Goal: Information Seeking & Learning: Learn about a topic

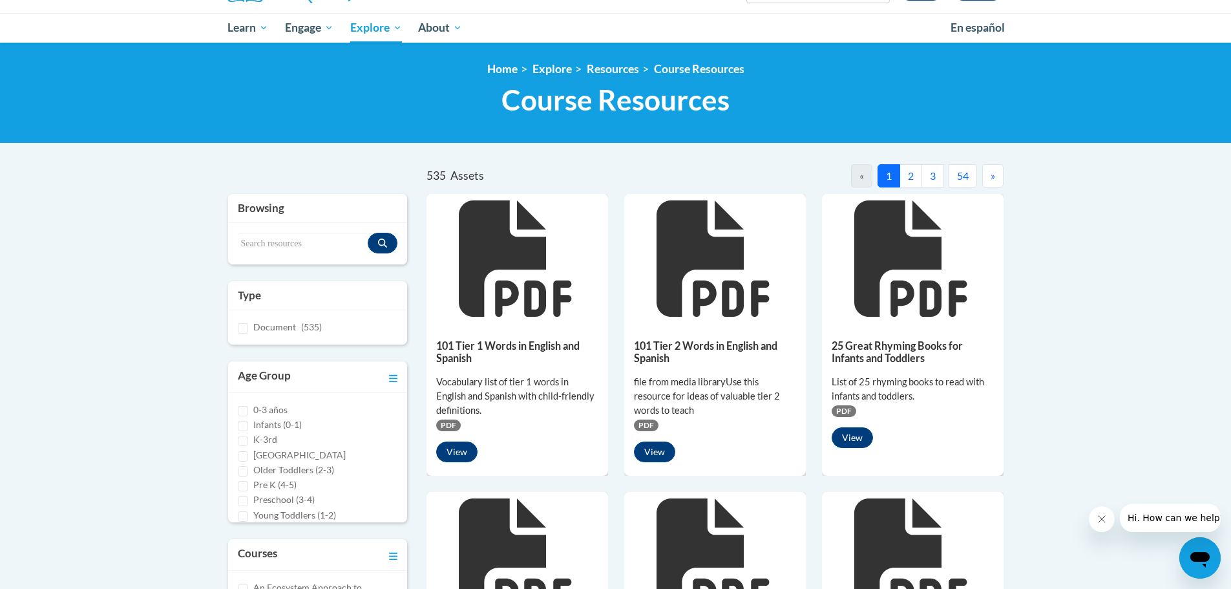
scroll to position [129, 0]
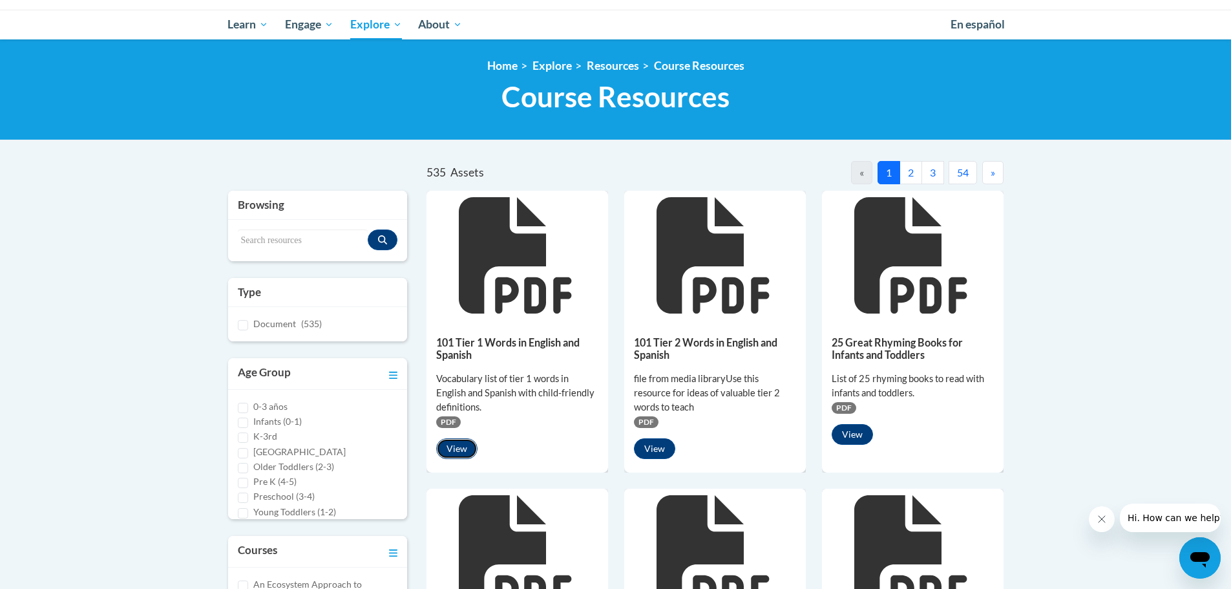
click at [456, 450] on button "View" at bounding box center [456, 448] width 41 height 21
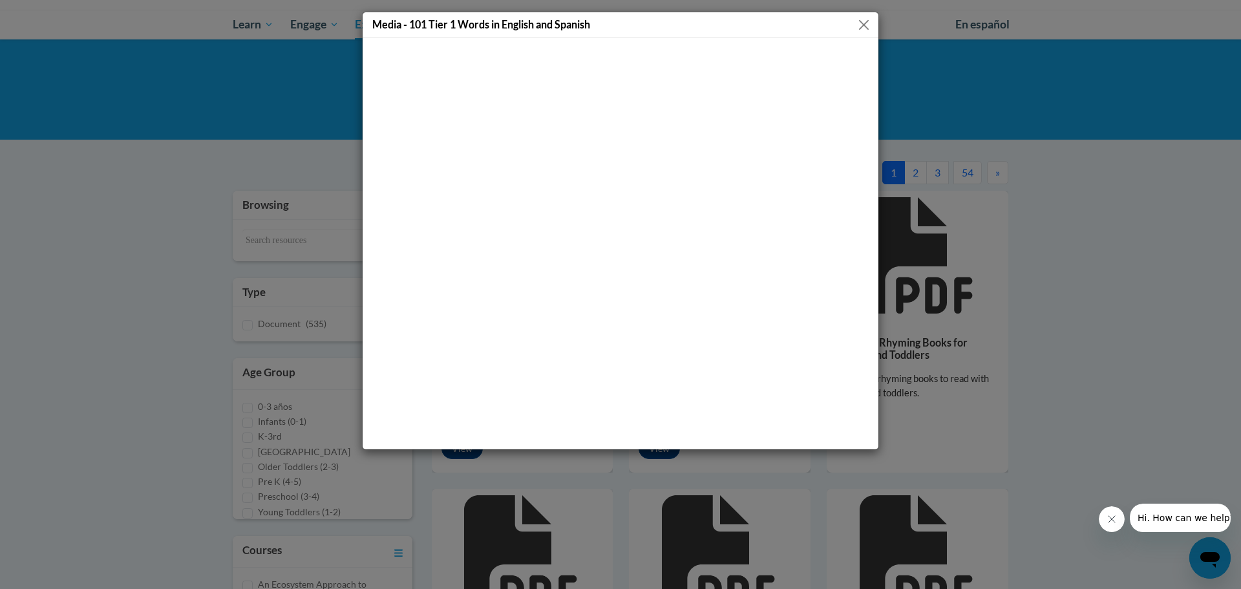
click at [854, 27] on div "Media - 101 Tier 1 Words in English and Spanish" at bounding box center [621, 25] width 516 height 26
click at [827, 21] on div "Media - 101 Tier 1 Words in English and Spanish" at bounding box center [621, 25] width 516 height 26
click at [867, 22] on button "Close" at bounding box center [864, 25] width 16 height 16
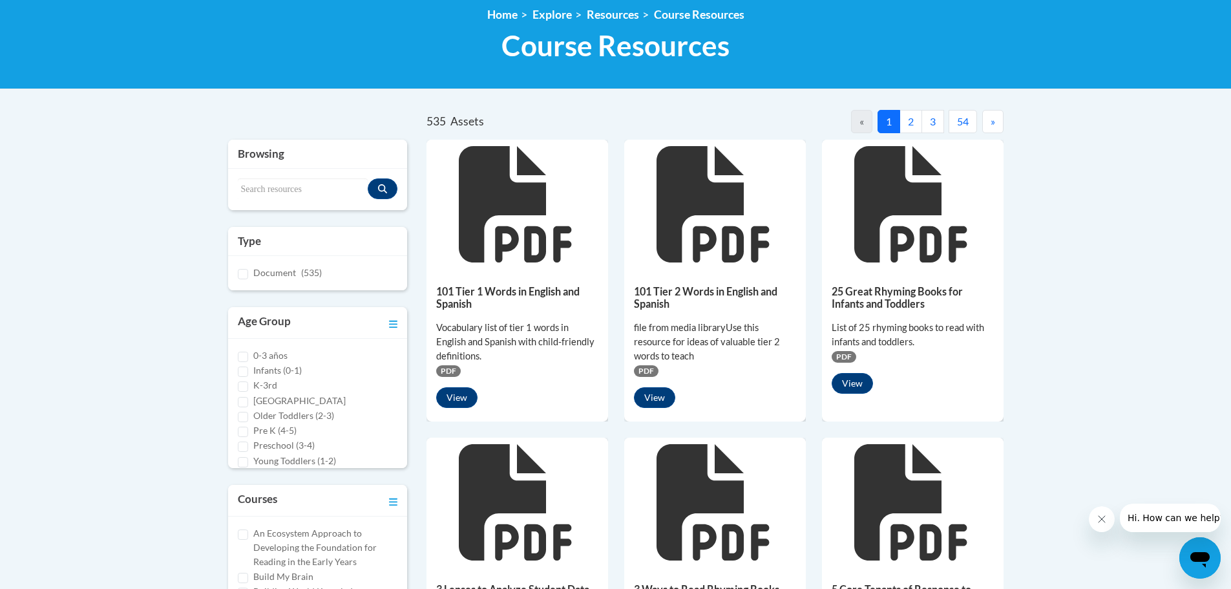
scroll to position [323, 0]
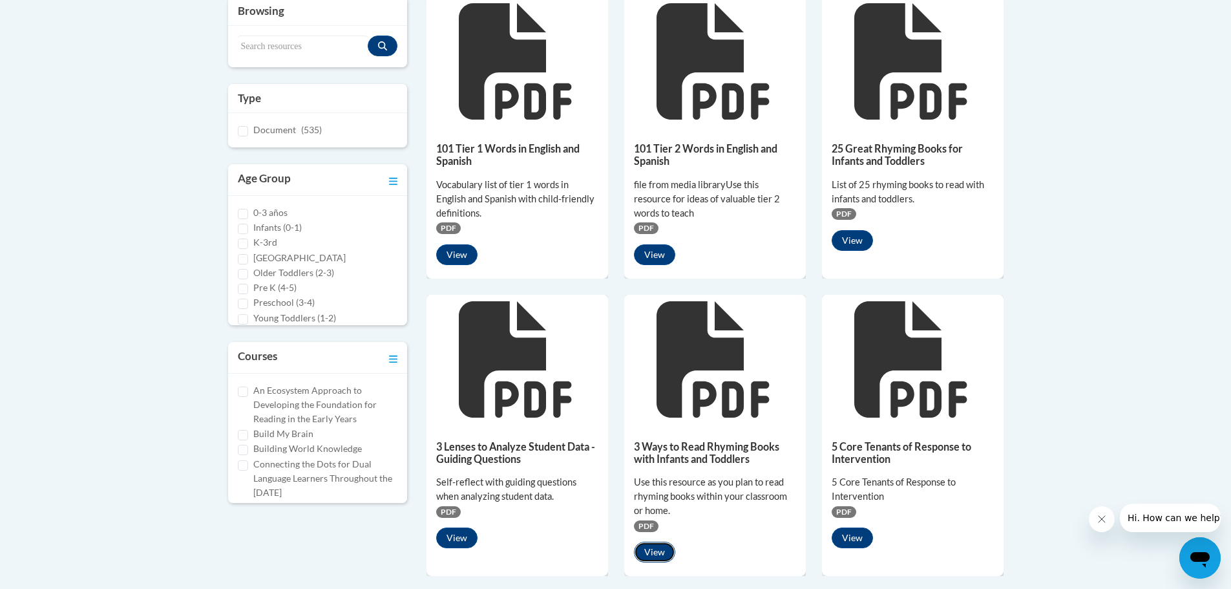
click at [658, 557] on button "View" at bounding box center [654, 552] width 41 height 21
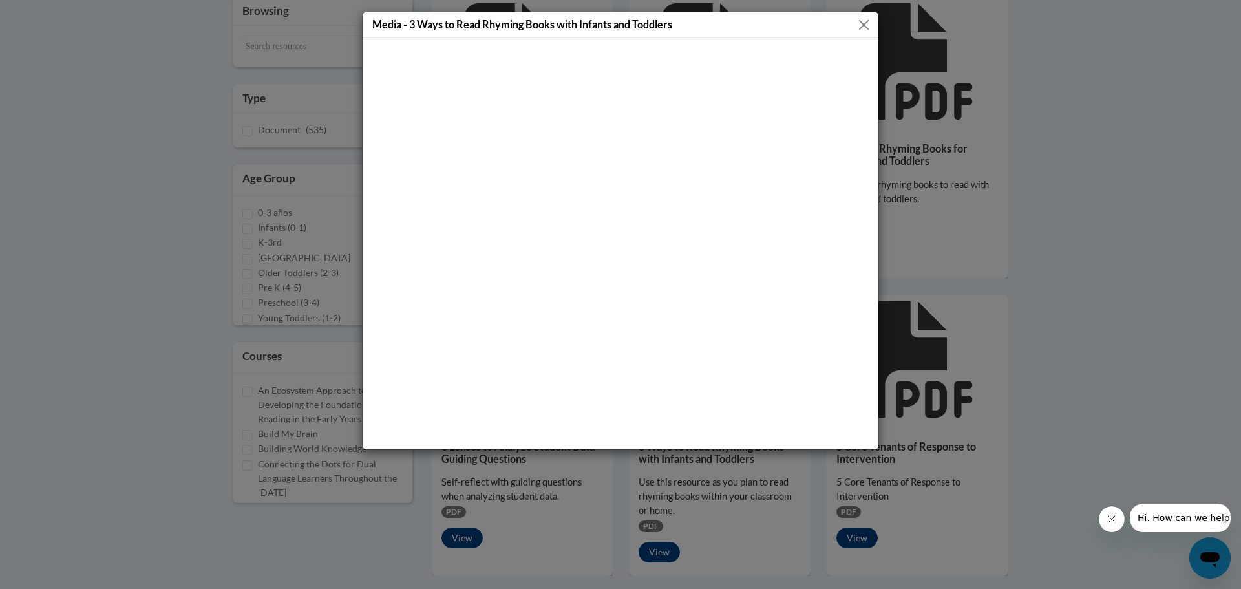
click at [867, 14] on div "Media - 3 Ways to Read Rhyming Books with Infants and Toddlers" at bounding box center [621, 25] width 516 height 26
click at [866, 27] on button "Close" at bounding box center [864, 25] width 16 height 16
